Goal: Find specific fact: Find specific fact

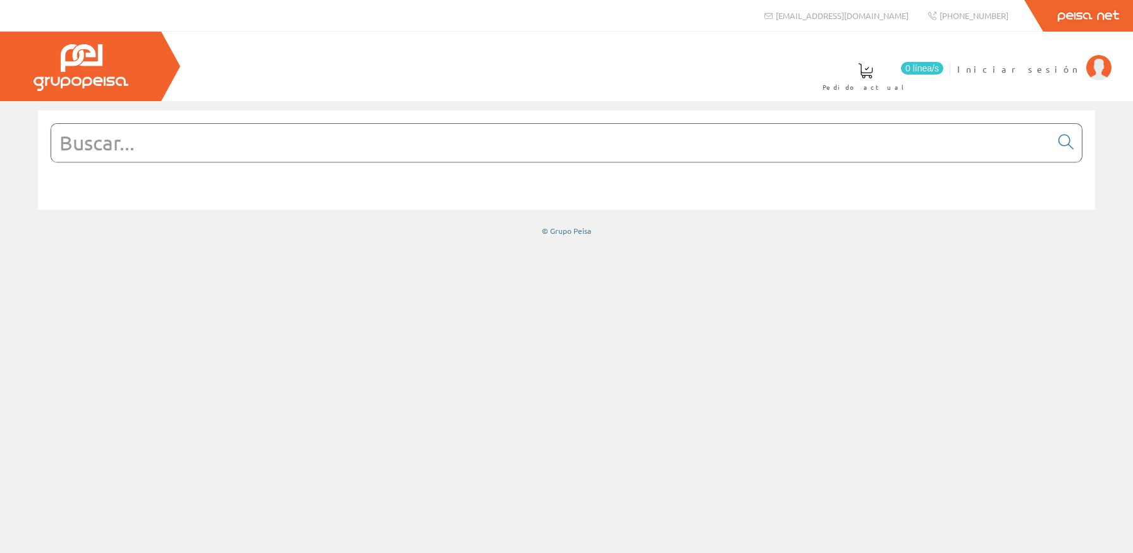
click at [274, 146] on input "text" at bounding box center [550, 143] width 999 height 38
click at [1059, 65] on span "Iniciar sesión" at bounding box center [1018, 69] width 123 height 13
click at [518, 155] on input "text" at bounding box center [550, 143] width 999 height 38
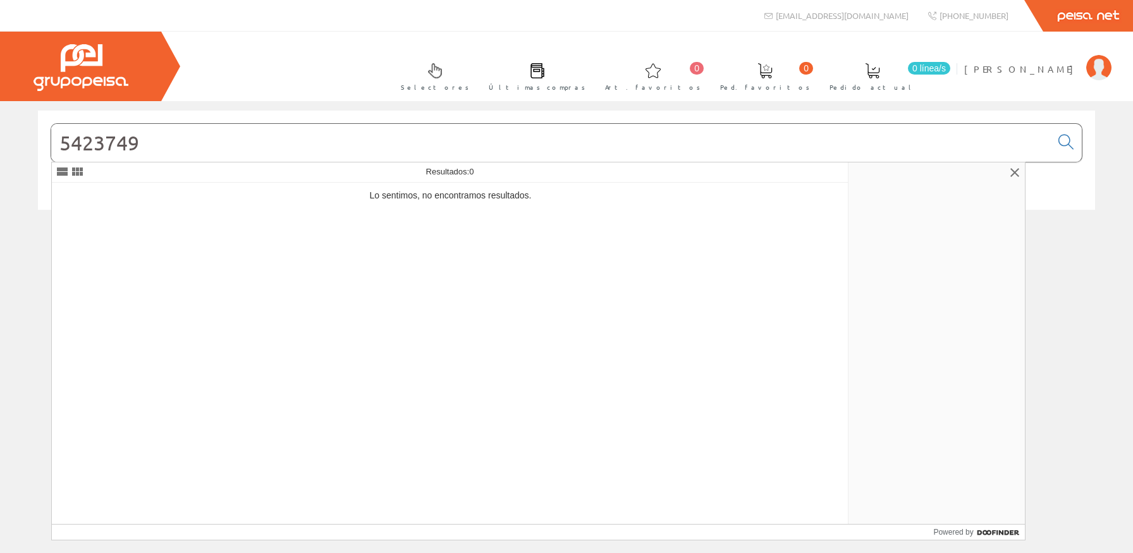
type input "5423749"
